Goal: Transaction & Acquisition: Purchase product/service

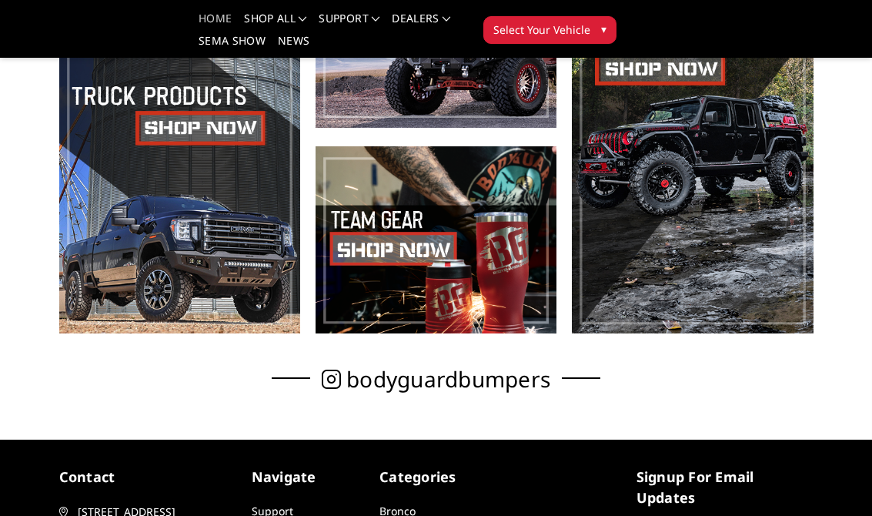
scroll to position [491, 0]
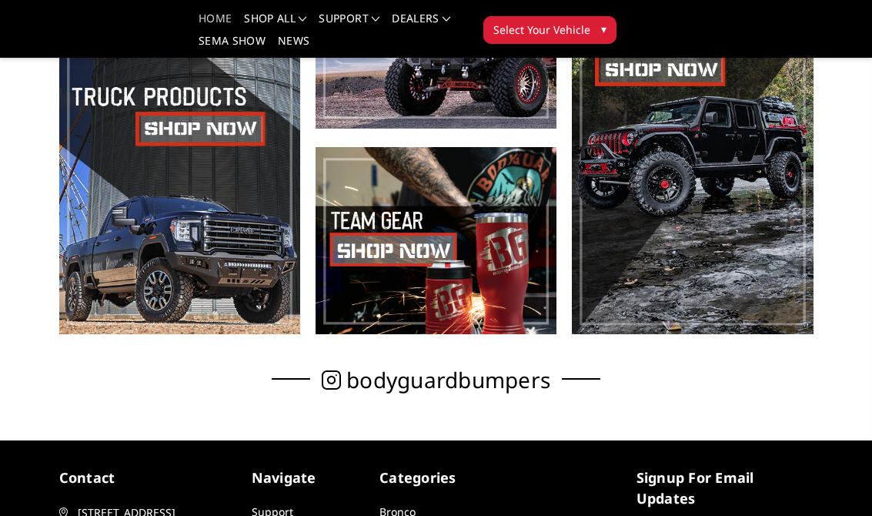
click at [252, 256] on span at bounding box center [179, 138] width 241 height 393
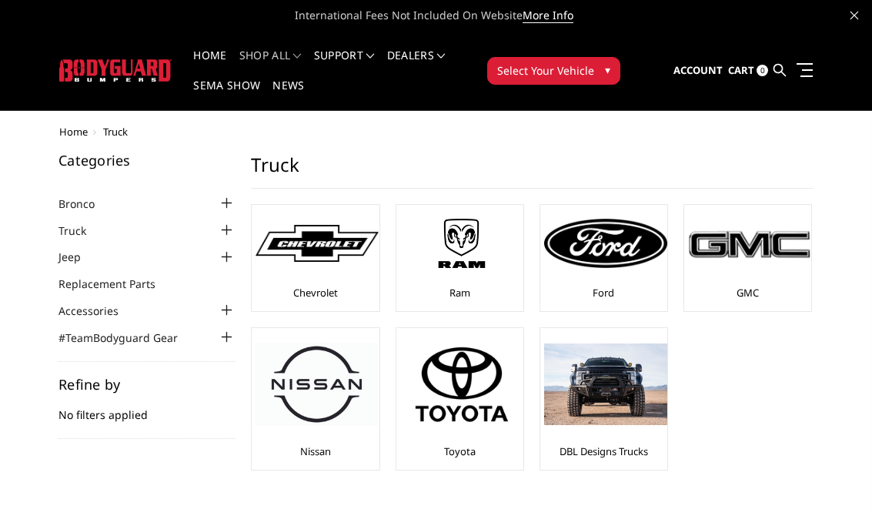
click at [621, 262] on img at bounding box center [605, 243] width 123 height 49
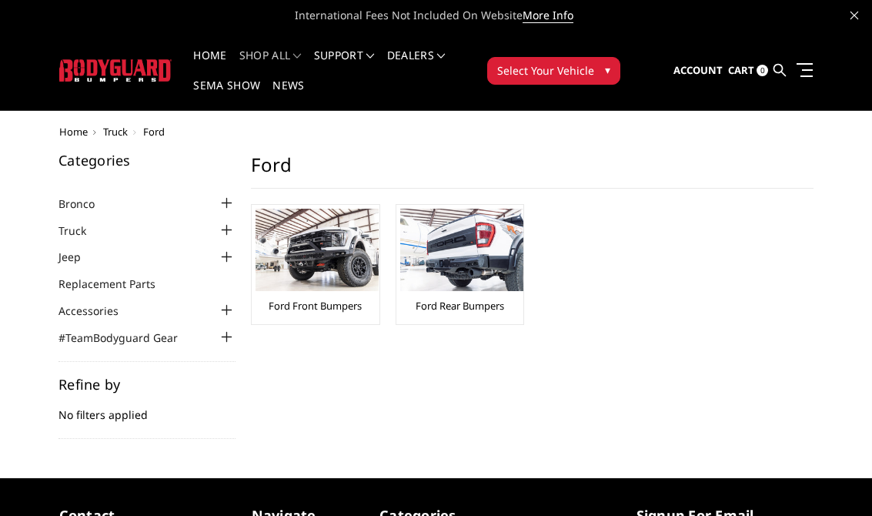
click at [336, 267] on img at bounding box center [317, 250] width 123 height 82
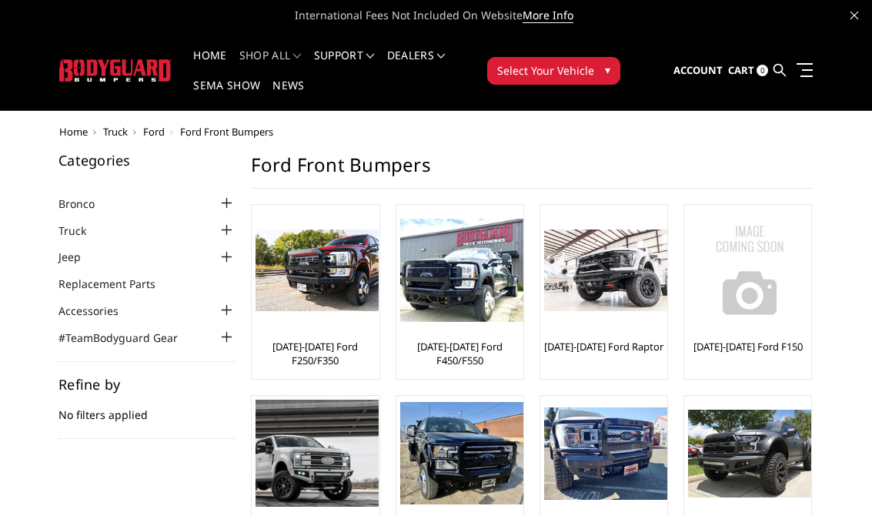
click at [336, 309] on img at bounding box center [317, 270] width 123 height 82
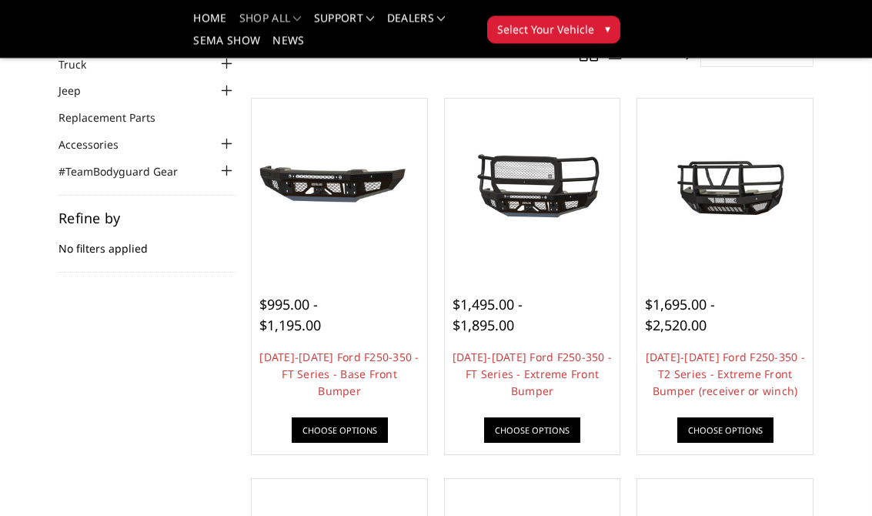
scroll to position [121, 0]
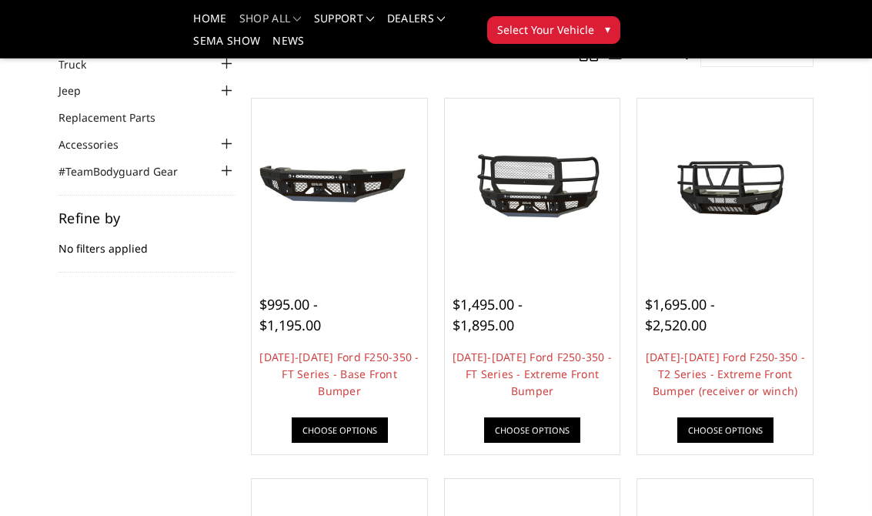
click at [352, 418] on link "Choose Options" at bounding box center [340, 429] width 96 height 25
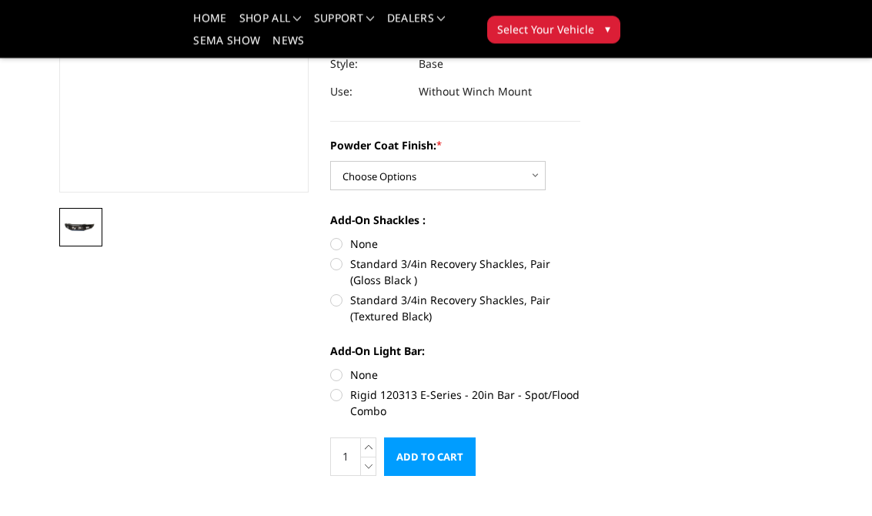
scroll to position [300, 0]
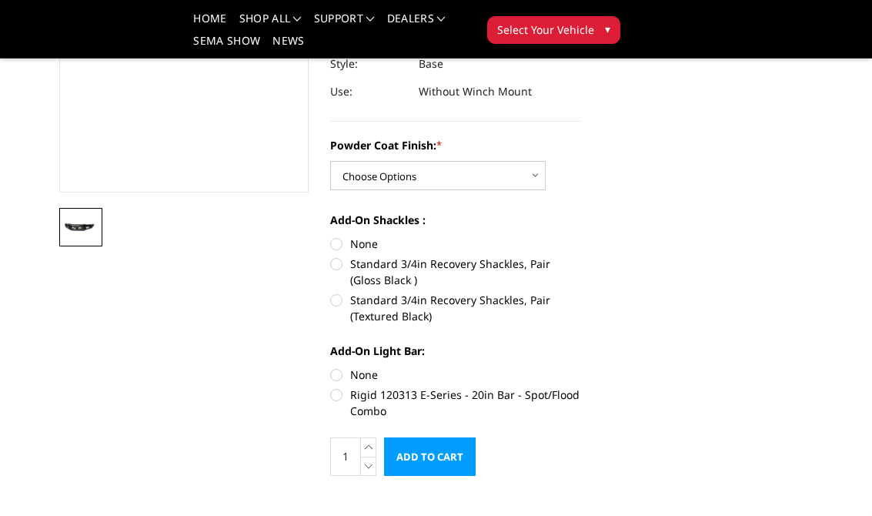
click at [337, 292] on label "Standard 3/4in Recovery Shackles, Pair (Textured Black)" at bounding box center [455, 308] width 250 height 32
click at [580, 256] on input "Standard 3/4in Recovery Shackles, Pair (Textured Black)" at bounding box center [580, 256] width 1 height 1
radio input "true"
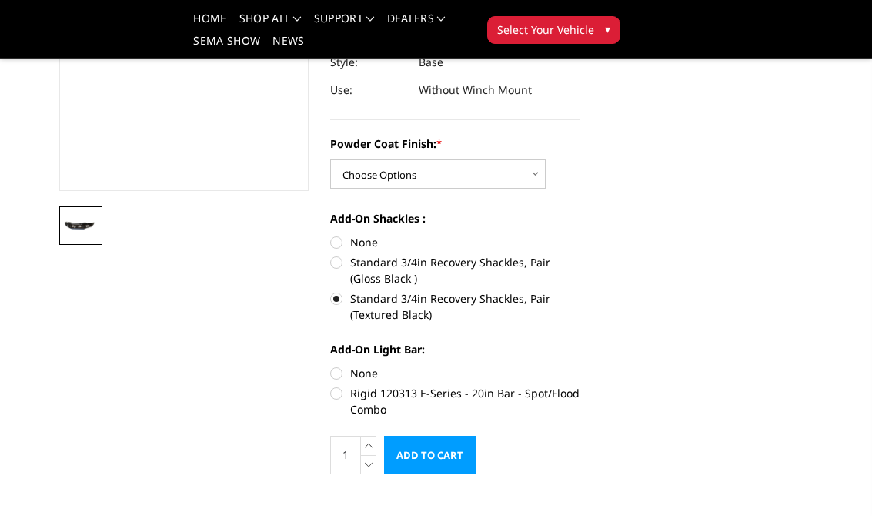
scroll to position [294, 0]
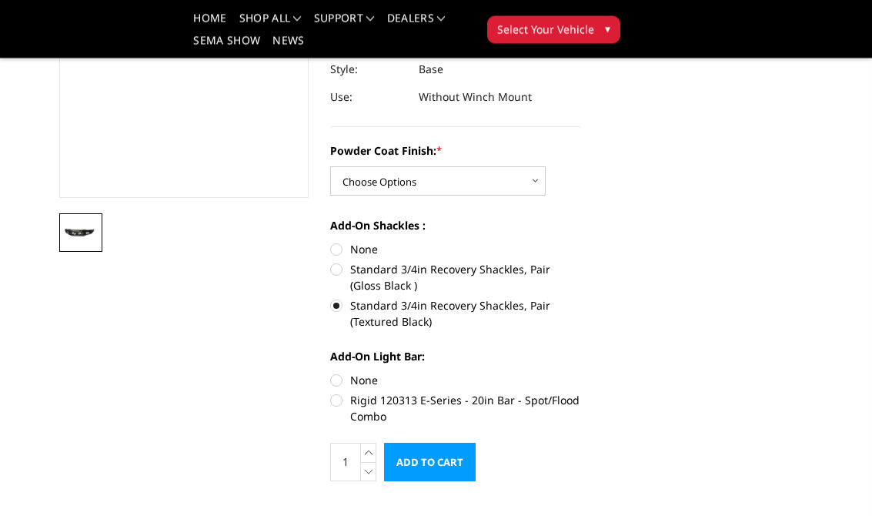
click at [347, 242] on label "None" at bounding box center [455, 250] width 250 height 16
click at [331, 242] on input "None" at bounding box center [330, 242] width 1 height 1
radio input "true"
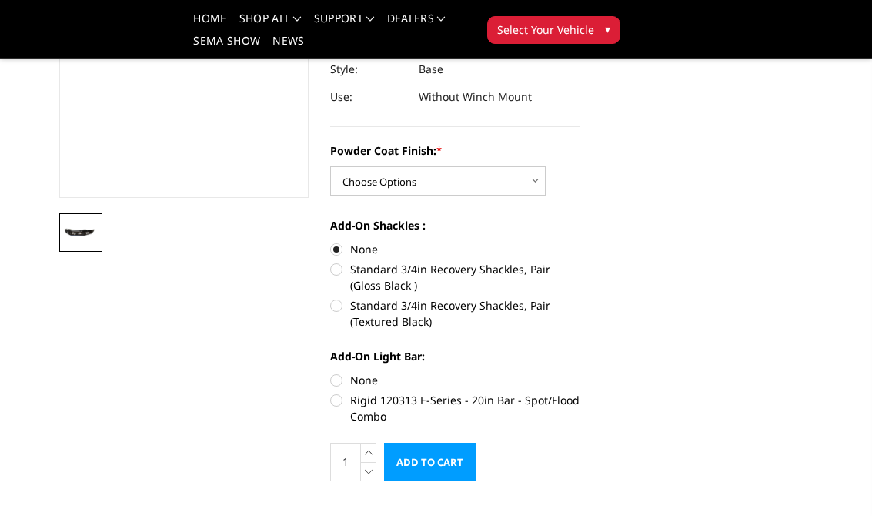
click at [348, 392] on label "Rigid 120313 E-Series - 20in Bar - Spot/Flood Combo" at bounding box center [455, 408] width 250 height 32
click at [580, 372] on input "Rigid 120313 E-Series - 20in Bar - Spot/Flood Combo" at bounding box center [580, 372] width 1 height 1
radio input "true"
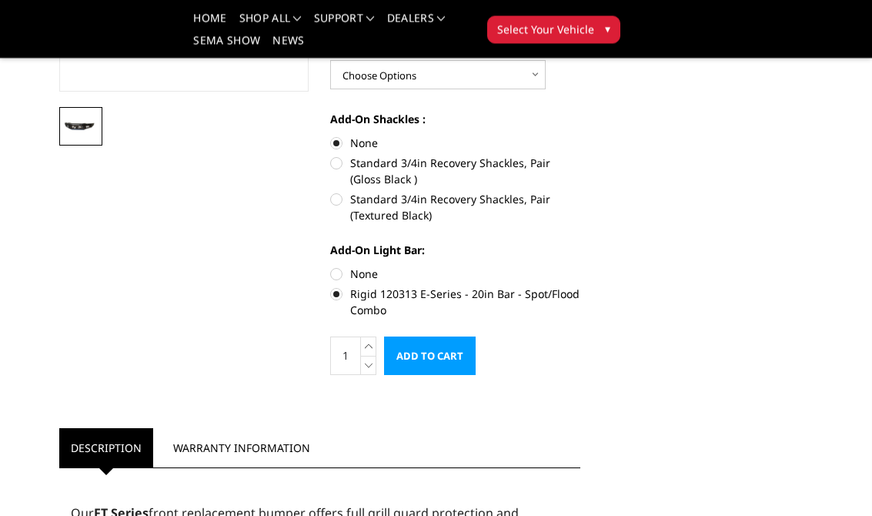
scroll to position [396, 0]
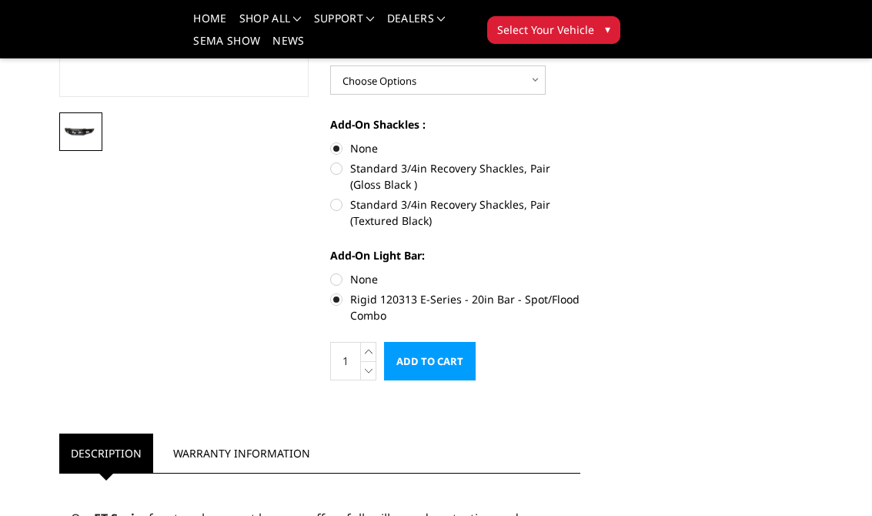
click at [343, 291] on label "Rigid 120313 E-Series - 20in Bar - Spot/Flood Combo" at bounding box center [455, 307] width 250 height 32
click at [580, 272] on input "Rigid 120313 E-Series - 20in Bar - Spot/Flood Combo" at bounding box center [580, 271] width 1 height 1
click at [336, 291] on label "Rigid 120313 E-Series - 20in Bar - Spot/Flood Combo" at bounding box center [455, 307] width 250 height 32
click at [580, 272] on input "Rigid 120313 E-Series - 20in Bar - Spot/Flood Combo" at bounding box center [580, 271] width 1 height 1
click at [336, 291] on label "Rigid 120313 E-Series - 20in Bar - Spot/Flood Combo" at bounding box center [455, 307] width 250 height 32
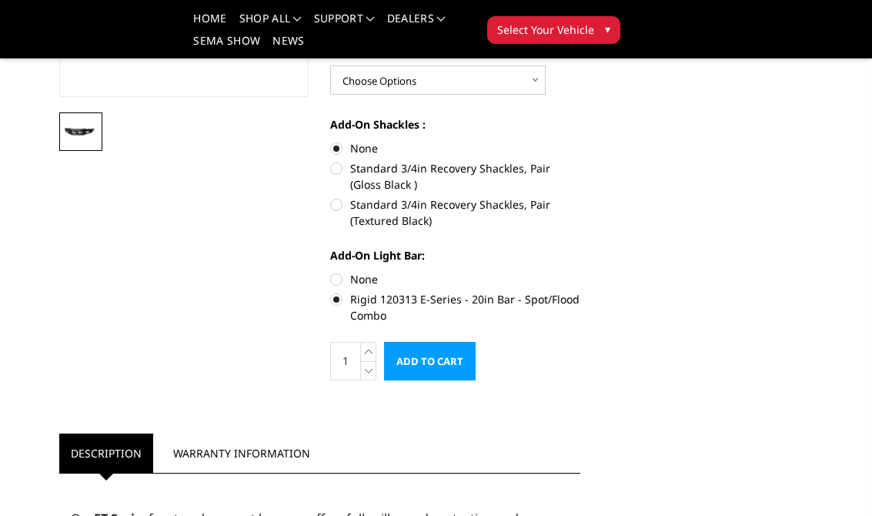
click at [580, 272] on input "Rigid 120313 E-Series - 20in Bar - Spot/Flood Combo" at bounding box center [580, 271] width 1 height 1
click at [340, 271] on label "None" at bounding box center [455, 279] width 250 height 16
click at [331, 271] on input "None" at bounding box center [330, 271] width 1 height 1
radio input "true"
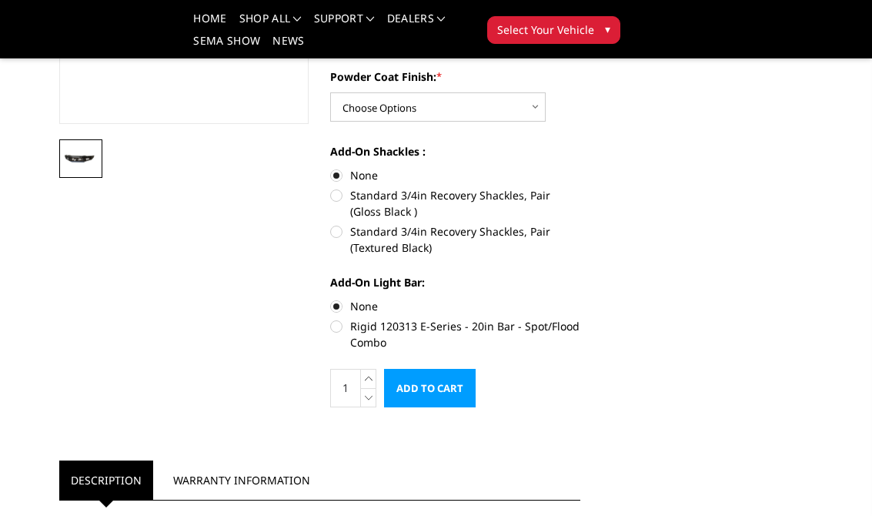
scroll to position [380, 0]
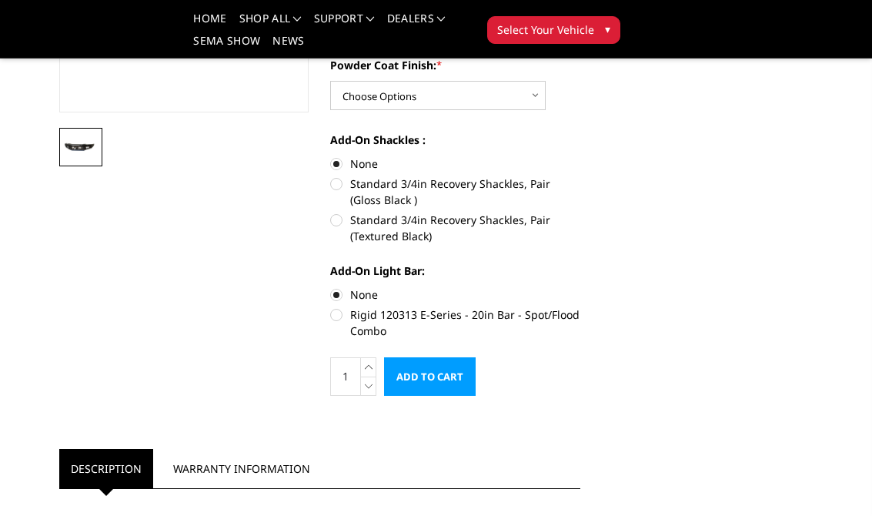
click at [442, 357] on input "Add to Cart" at bounding box center [430, 376] width 92 height 38
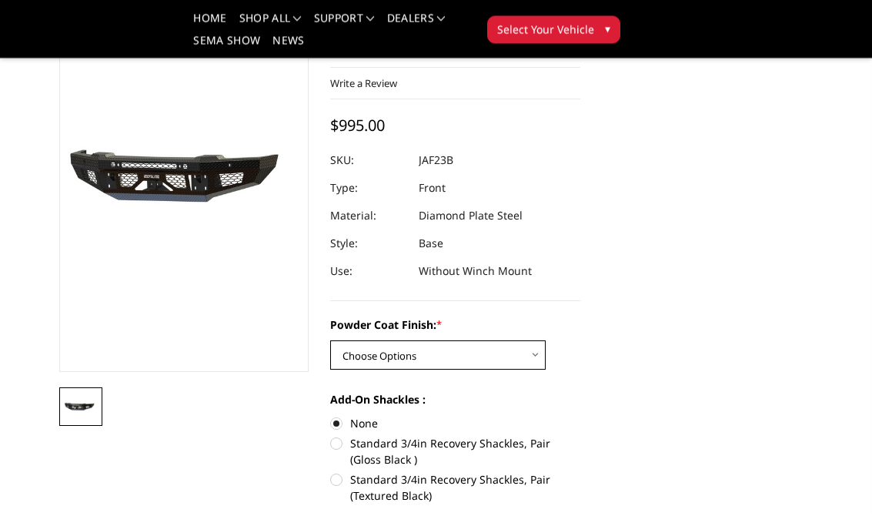
scroll to position [121, 0]
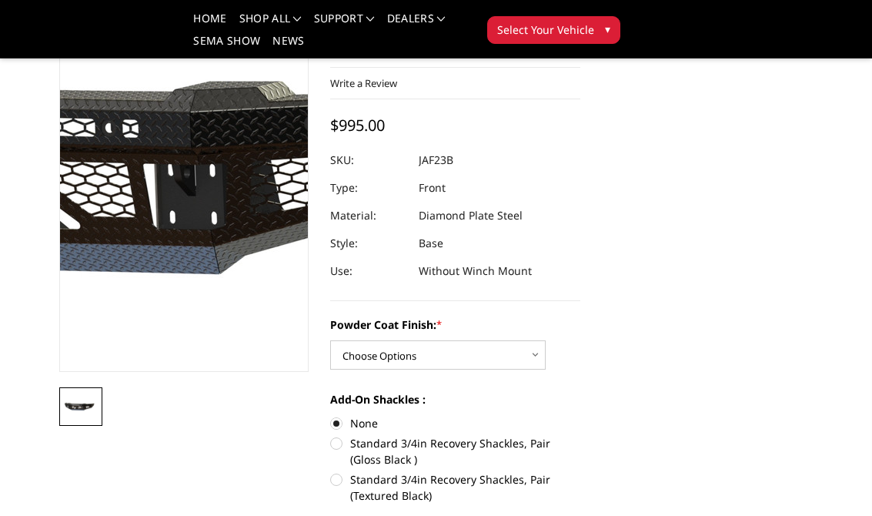
click at [204, 168] on img at bounding box center [125, 182] width 985 height 461
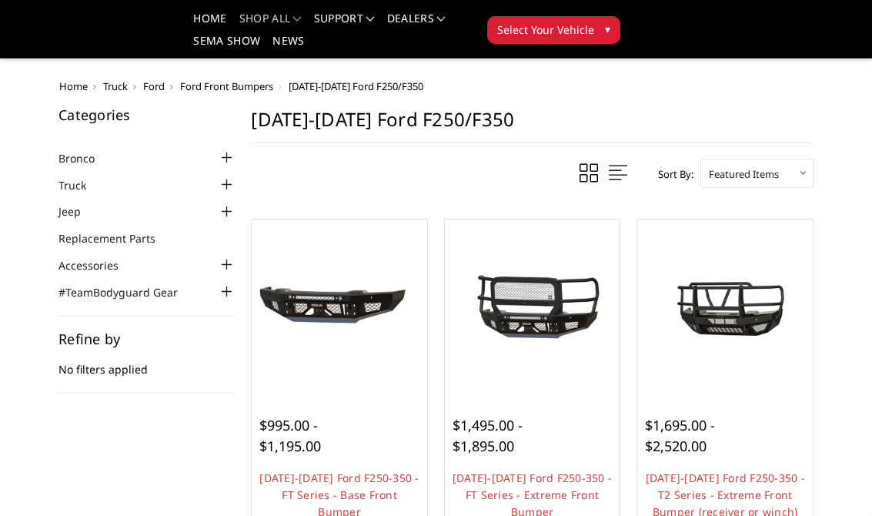
scroll to position [145, 0]
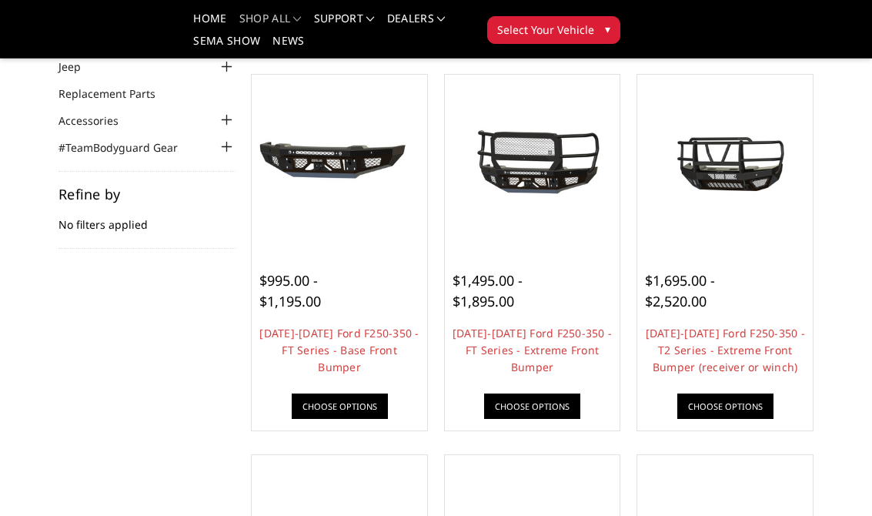
click at [382, 327] on link "[DATE]-[DATE] Ford F250-350 - FT Series - Base Front Bumper" at bounding box center [338, 350] width 159 height 48
